Goal: Transaction & Acquisition: Obtain resource

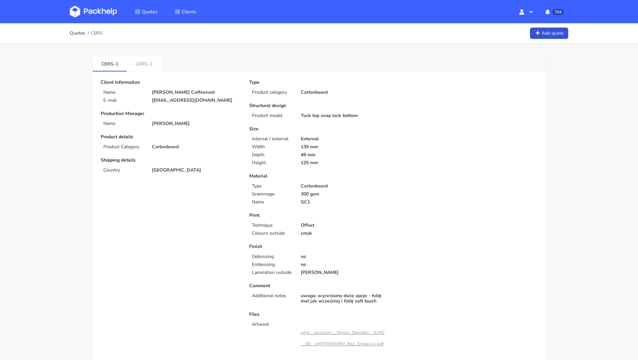
click at [98, 31] on span "CBRS" at bounding box center [97, 33] width 12 height 5
copy span "CBRS"
click at [380, 161] on p "125 mm" at bounding box center [345, 162] width 88 height 5
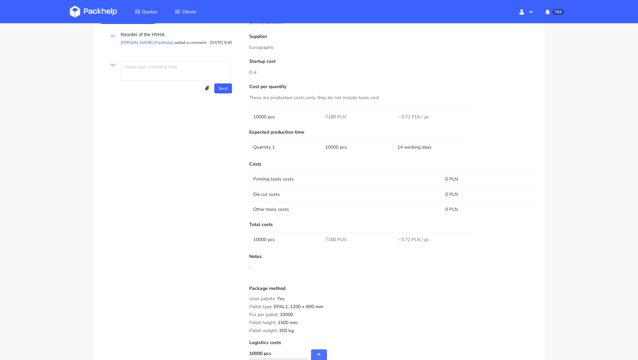
scroll to position [449, 0]
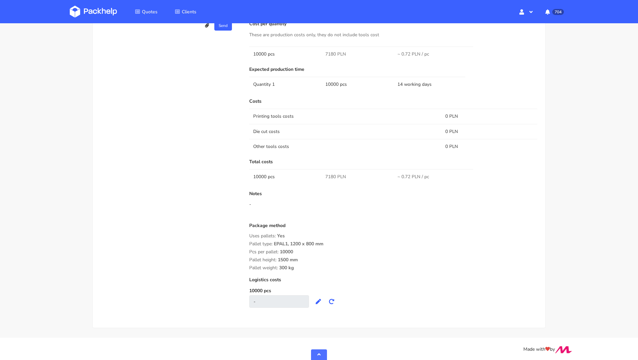
click at [328, 175] on span "7180 PLN" at bounding box center [335, 176] width 21 height 7
copy span "7180"
click at [341, 217] on div "Costs Printing tools costs 0 PLN Die cut costs 0 PLN Other tools costs 0 PLN To…" at bounding box center [393, 203] width 288 height 209
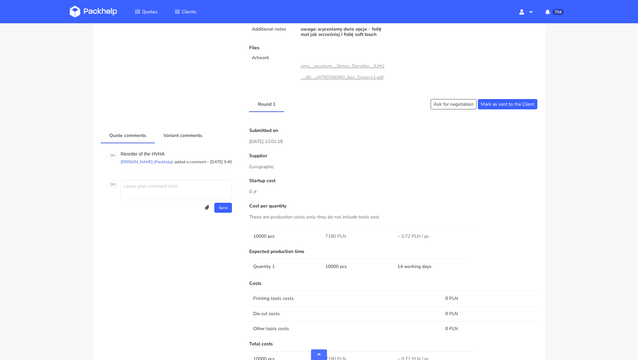
scroll to position [0, 0]
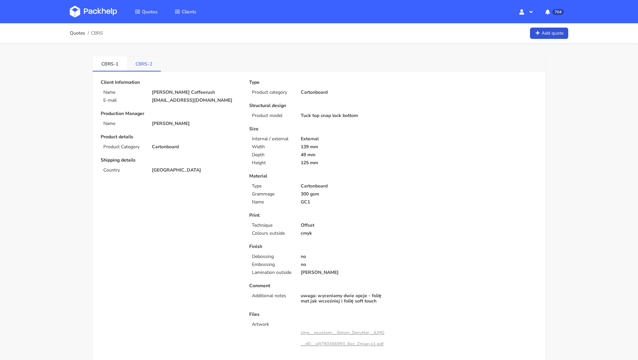
click at [140, 67] on link "CBRS-2" at bounding box center [144, 63] width 34 height 15
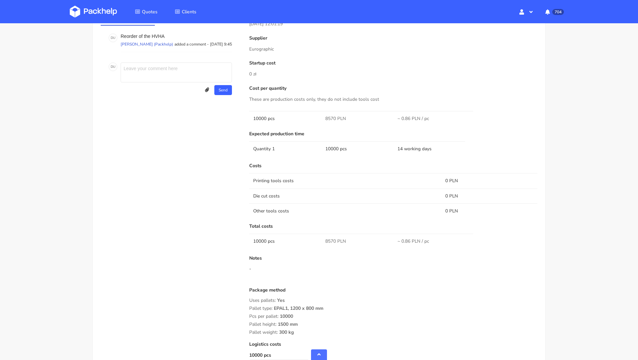
scroll to position [416, 0]
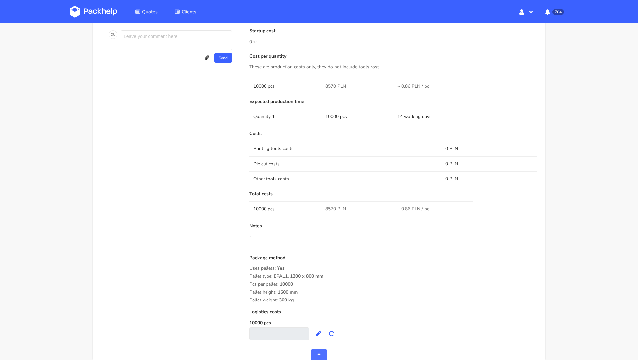
click at [332, 207] on span "8570 PLN" at bounding box center [335, 209] width 21 height 7
copy span "8570"
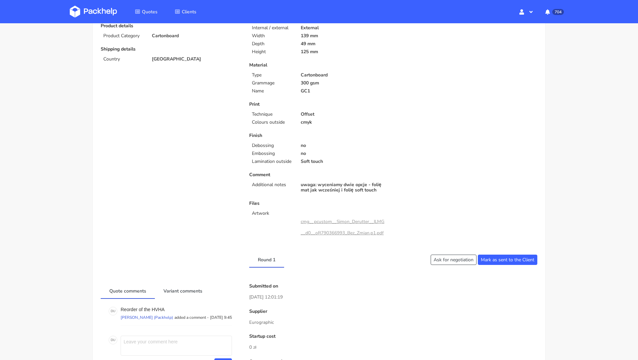
scroll to position [0, 0]
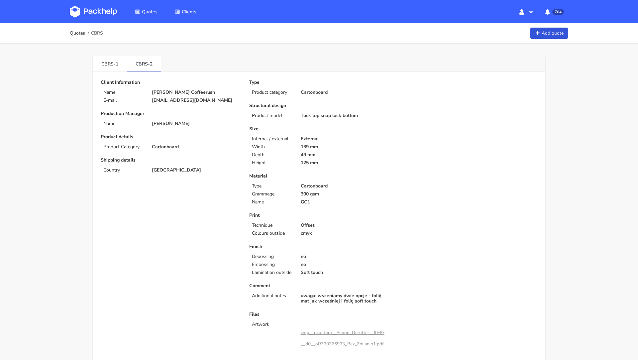
click at [169, 101] on p "[EMAIL_ADDRESS][DOMAIN_NAME]" at bounding box center [196, 100] width 88 height 5
copy div "[EMAIL_ADDRESS][DOMAIN_NAME]"
click at [90, 14] on img at bounding box center [93, 12] width 47 height 12
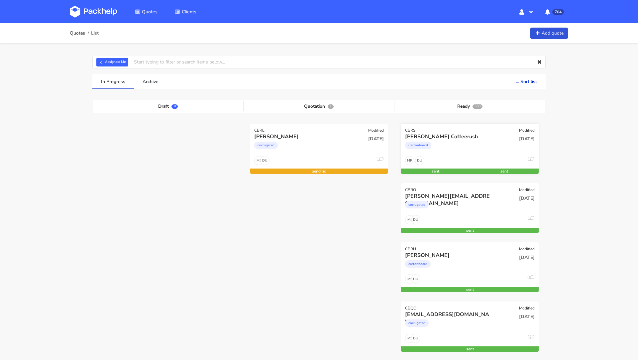
click at [443, 141] on div "Cartonboard" at bounding box center [449, 146] width 88 height 13
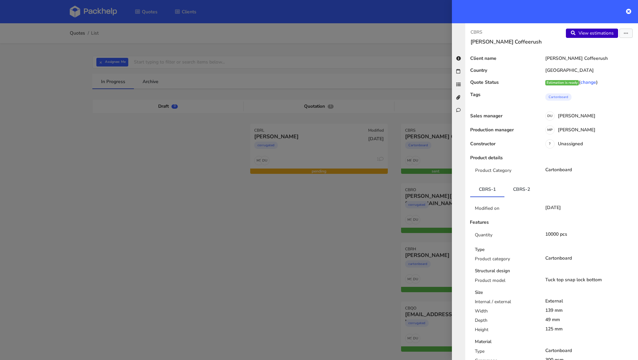
click at [597, 32] on link "View estimations" at bounding box center [592, 33] width 52 height 9
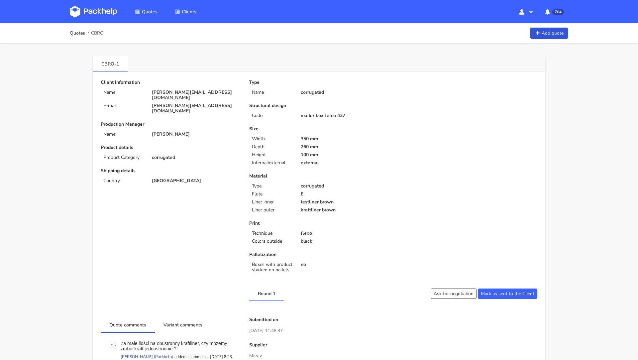
click at [362, 140] on p "350 mm" at bounding box center [345, 138] width 88 height 5
click at [307, 123] on div "Type Name corrugated Structural design Code mailer box fefco 427 Size Width 350…" at bounding box center [319, 177] width 149 height 195
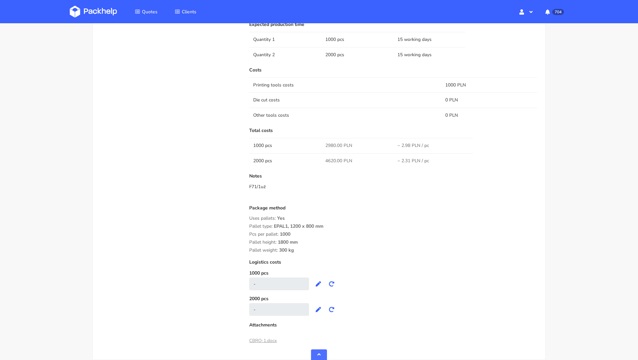
scroll to position [433, 0]
click at [159, 142] on div "Quote comments Variant comments M S Za małe ilości na obustronny kraftliner, cz…" at bounding box center [170, 114] width 149 height 461
click at [143, 166] on div "Quote comments Variant comments M S Za małe ilości na obustronny kraftliner, cz…" at bounding box center [170, 114] width 149 height 461
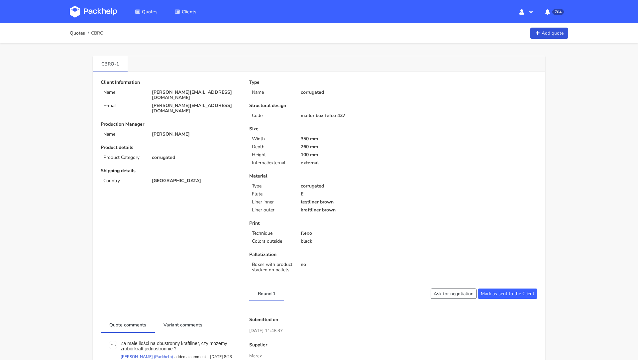
click at [99, 35] on span "CBRO" at bounding box center [97, 33] width 13 height 5
copy span "CBRO"
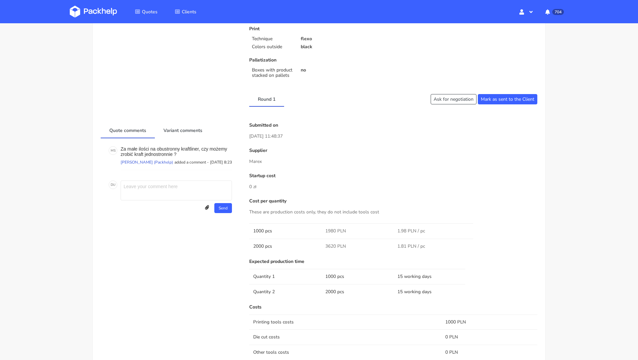
scroll to position [463, 0]
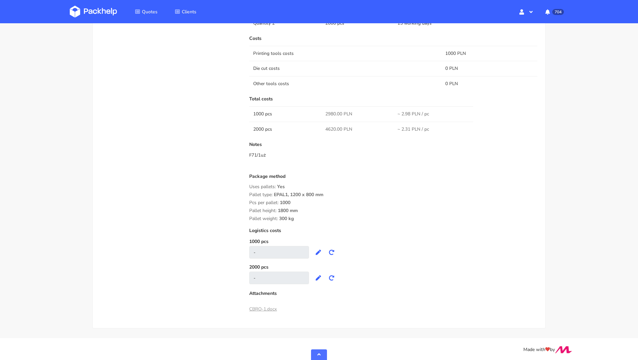
click at [333, 111] on span "2980.00 PLN" at bounding box center [338, 114] width 27 height 7
copy span "2980.00"
click at [329, 124] on td "4620.00 PLN" at bounding box center [357, 129] width 72 height 15
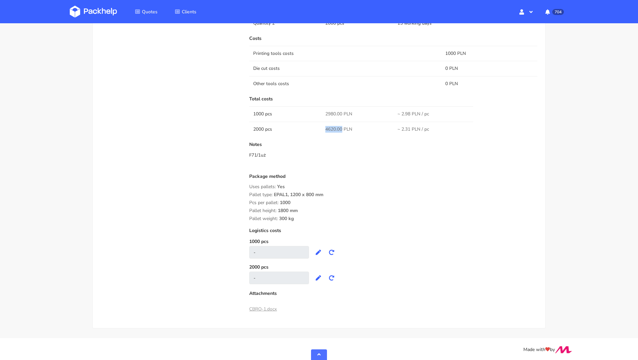
copy span "4620.00"
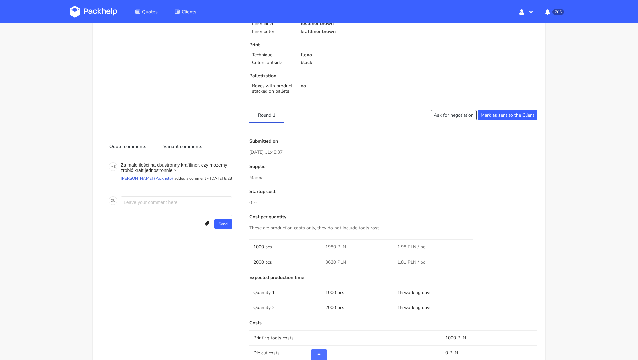
scroll to position [0, 0]
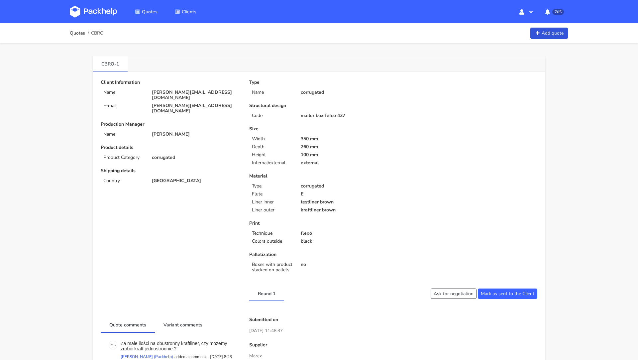
click at [84, 12] on img at bounding box center [93, 12] width 47 height 12
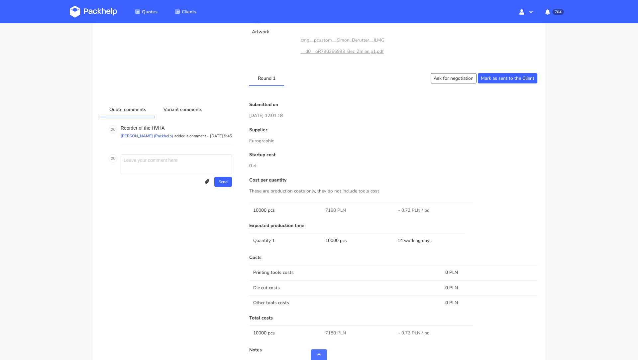
scroll to position [224, 0]
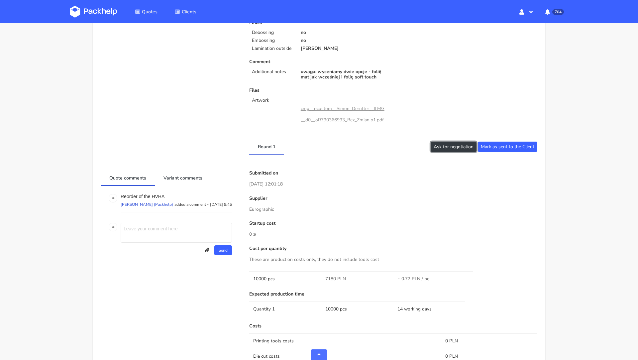
click at [443, 146] on button "Ask for negotiation" at bounding box center [454, 147] width 46 height 10
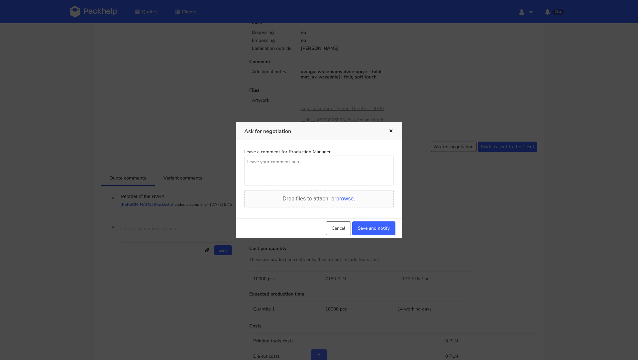
click at [304, 171] on textarea at bounding box center [319, 171] width 150 height 30
type textarea "Czy mozemy dostac lepsza cene? Cena jest o wiele wyzsza niz poprzednio."
click at [374, 232] on button "Save and notify" at bounding box center [373, 228] width 43 height 14
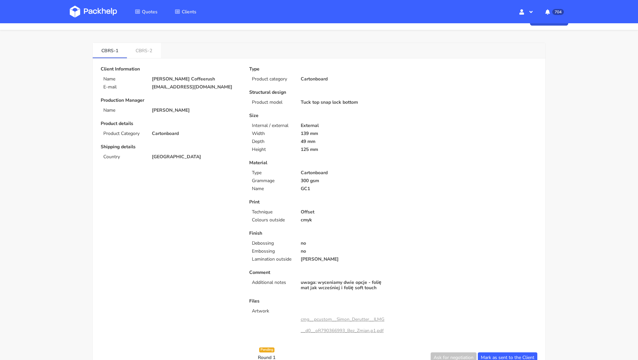
scroll to position [0, 0]
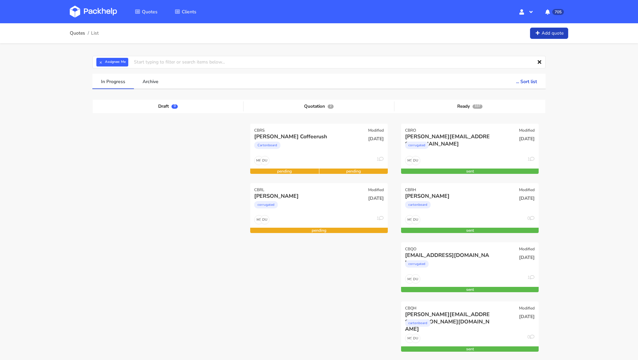
click at [548, 33] on link "Add quote" at bounding box center [549, 34] width 38 height 12
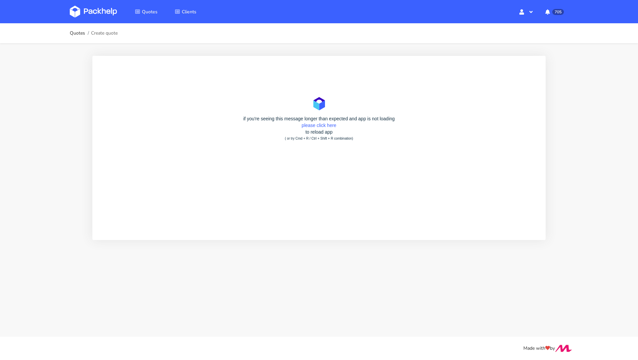
click at [84, 9] on img at bounding box center [93, 12] width 47 height 12
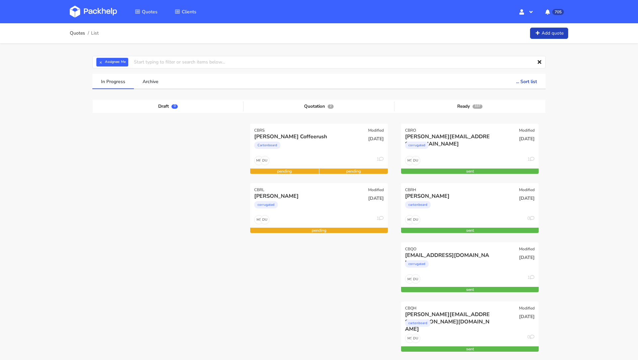
click at [550, 34] on link "Add quote" at bounding box center [549, 34] width 38 height 12
